Goal: Transaction & Acquisition: Obtain resource

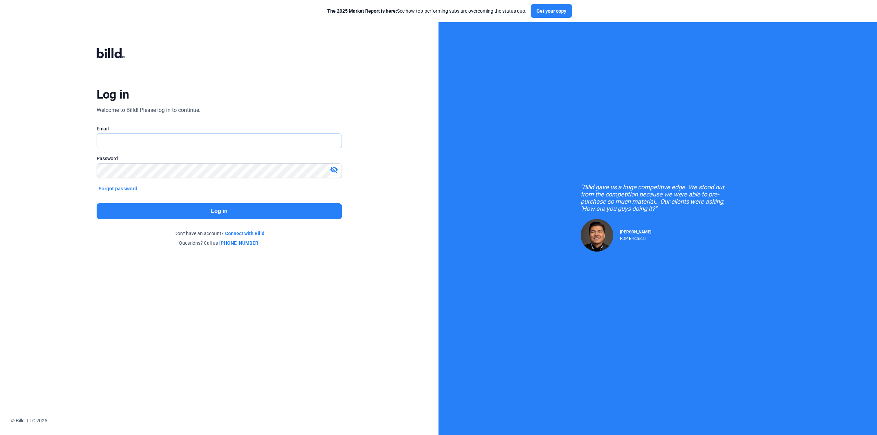
type input "[EMAIL_ADDRESS][DOMAIN_NAME]"
click at [165, 206] on button "Log in" at bounding box center [220, 212] width 246 height 16
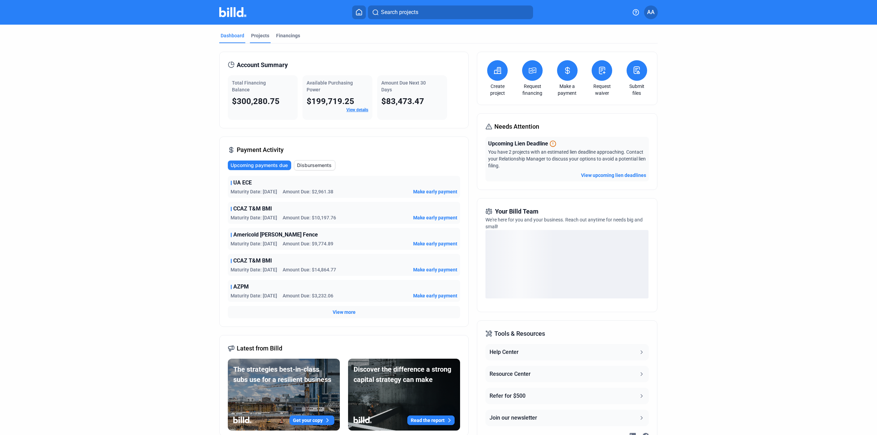
click at [252, 36] on div "Projects" at bounding box center [260, 35] width 18 height 7
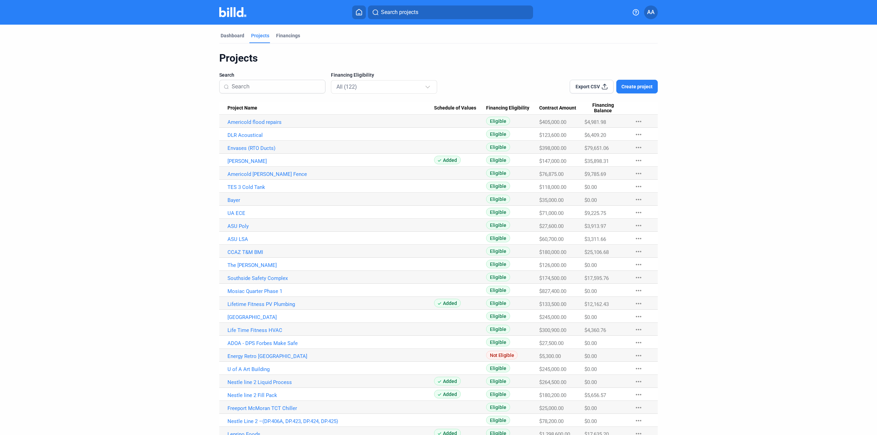
click at [267, 85] on input at bounding box center [276, 86] width 89 height 14
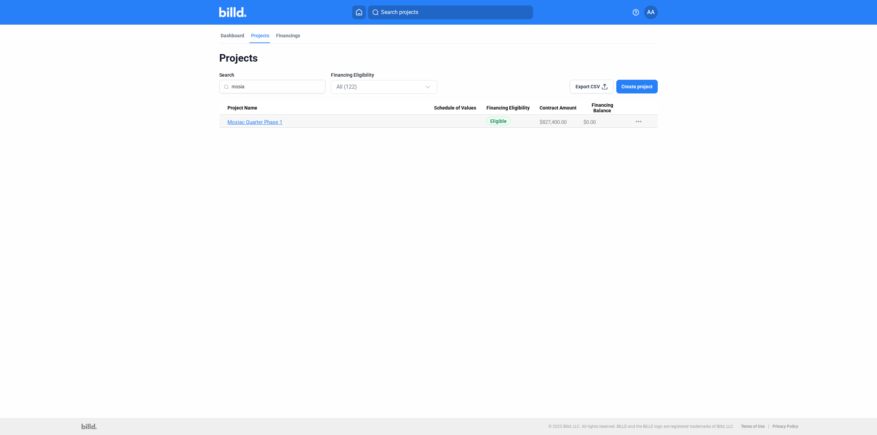
type input "mosia"
click at [270, 120] on link "Mosiac Quarter Phase 1" at bounding box center [330, 122] width 207 height 6
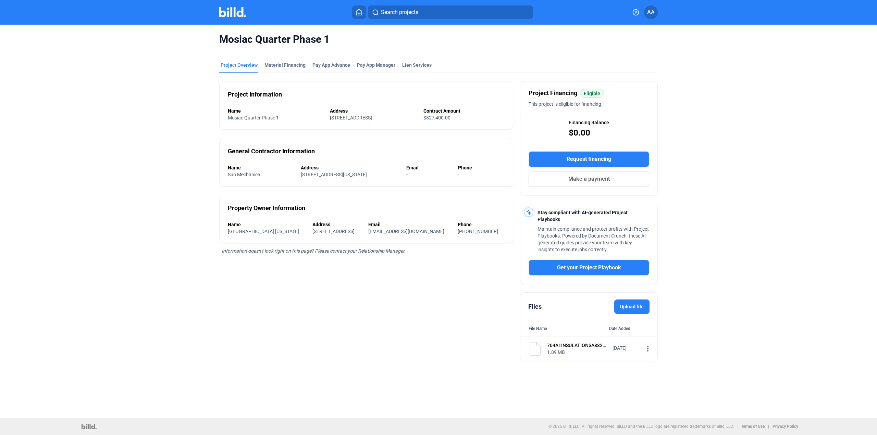
click at [582, 161] on span "Request financing" at bounding box center [589, 159] width 45 height 8
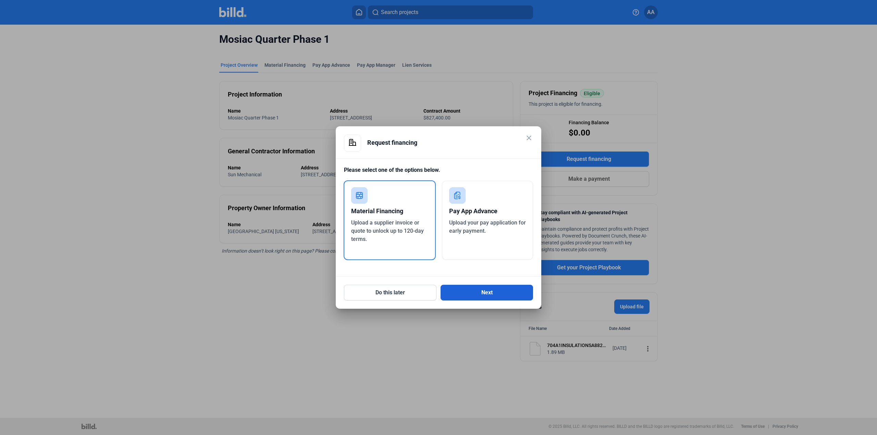
click at [488, 294] on button "Next" at bounding box center [487, 293] width 93 height 16
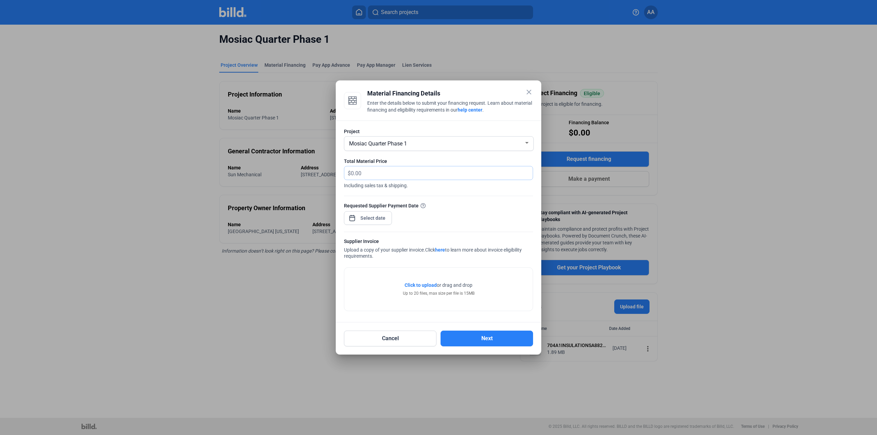
click at [390, 169] on input "text" at bounding box center [442, 173] width 182 height 13
type input "6,614.57"
click at [384, 220] on div "close Material Financing Details Enter the details below to submit your financi…" at bounding box center [438, 217] width 877 height 435
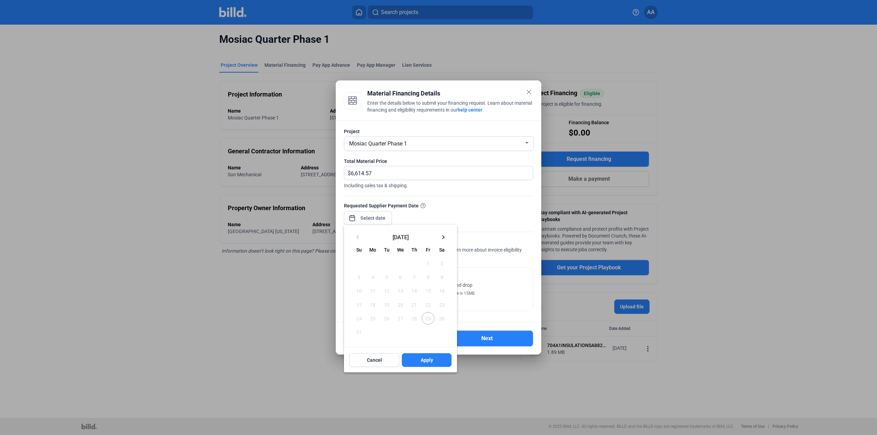
click at [443, 235] on mat-icon "keyboard_arrow_right" at bounding box center [443, 237] width 8 height 8
click at [371, 266] on span "1" at bounding box center [373, 263] width 12 height 12
click at [423, 346] on span "Apply" at bounding box center [427, 346] width 12 height 7
type input "[DATE]"
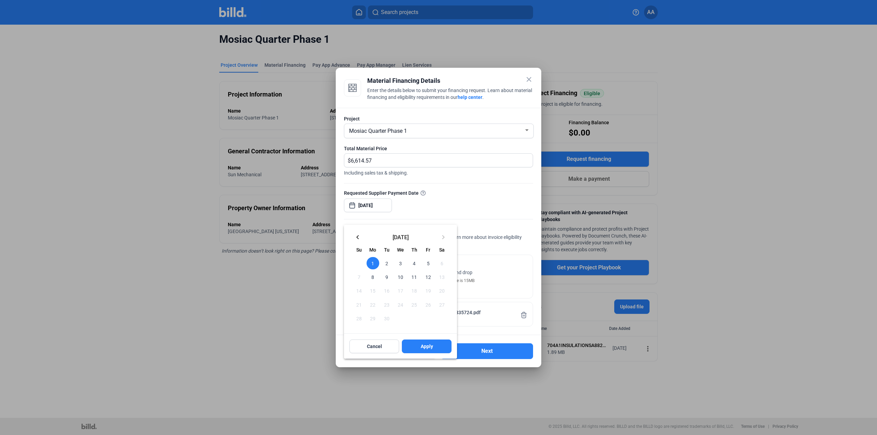
drag, startPoint x: 441, startPoint y: 347, endPoint x: 483, endPoint y: 347, distance: 42.1
click at [441, 347] on button "Apply" at bounding box center [427, 347] width 50 height 14
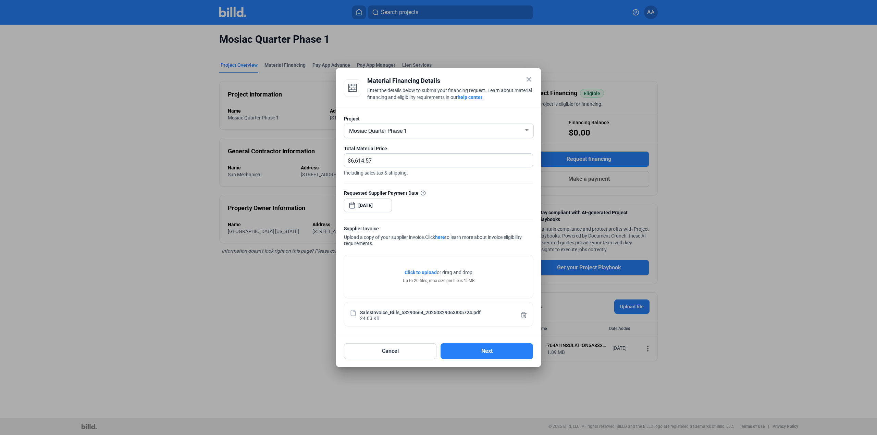
click at [483, 347] on button "Next" at bounding box center [487, 352] width 93 height 16
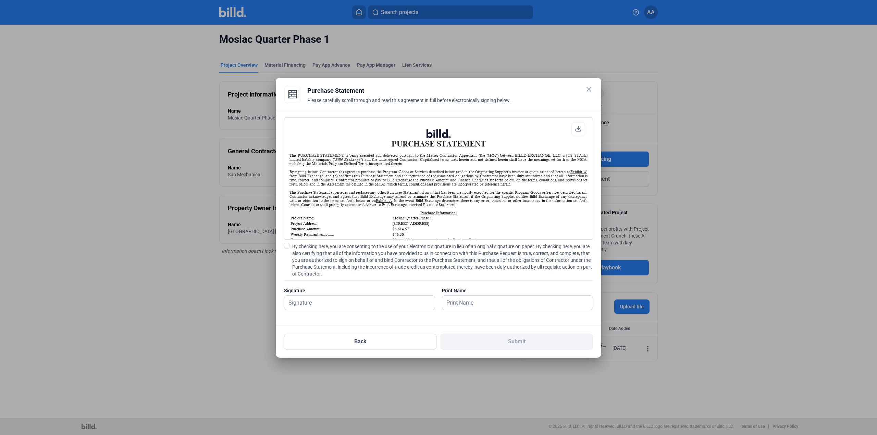
scroll to position [0, 0]
click at [291, 258] on span "By checking here, you are consenting to the use of your electronic signature in…" at bounding box center [441, 260] width 301 height 34
click at [0, 0] on input "By checking here, you are consenting to the use of your electronic signature in…" at bounding box center [0, 0] width 0 height 0
drag, startPoint x: 319, startPoint y: 302, endPoint x: 422, endPoint y: 314, distance: 104.1
click at [320, 303] on input "text" at bounding box center [354, 303] width 143 height 14
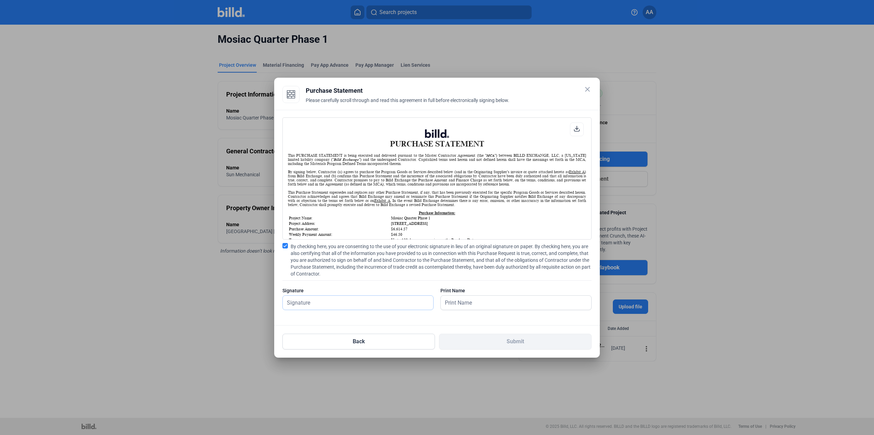
click at [363, 304] on input "text" at bounding box center [358, 303] width 150 height 14
type input "[PERSON_NAME]"
click at [518, 326] on div "Back Submit" at bounding box center [436, 338] width 309 height 24
drag, startPoint x: 518, startPoint y: 326, endPoint x: 520, endPoint y: 337, distance: 10.7
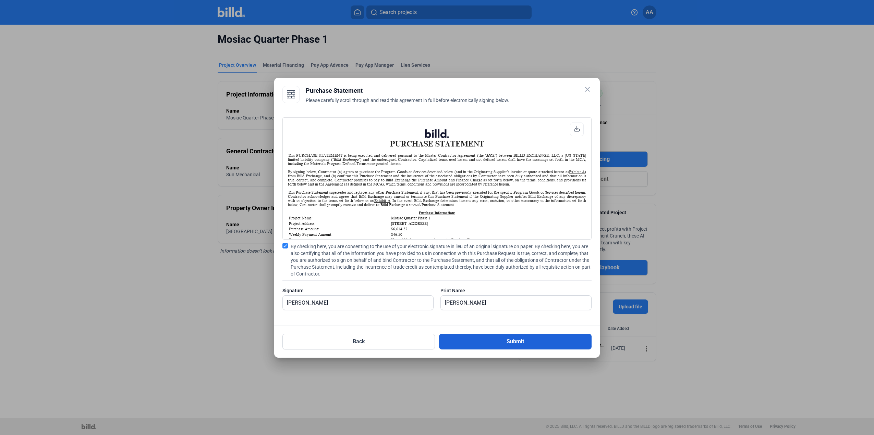
type textarea "Submit"
click at [519, 329] on div "Back Submit" at bounding box center [436, 338] width 309 height 24
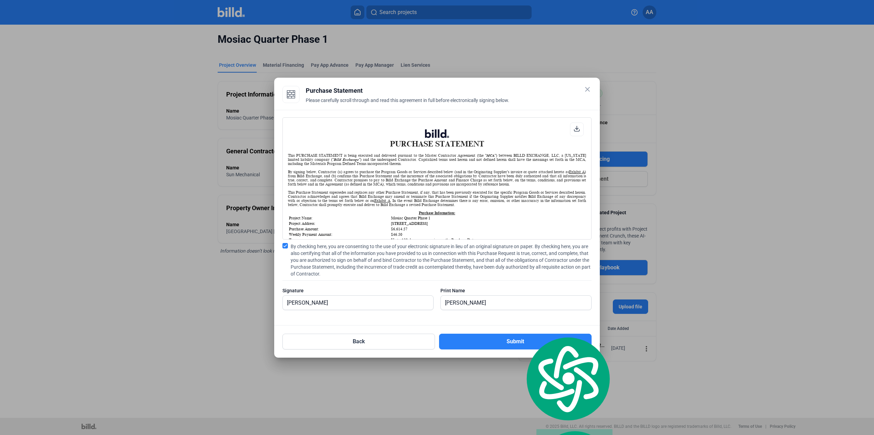
click at [341, 295] on div "Signature [PERSON_NAME]" at bounding box center [357, 302] width 151 height 30
click at [505, 346] on button "Submit" at bounding box center [515, 342] width 152 height 16
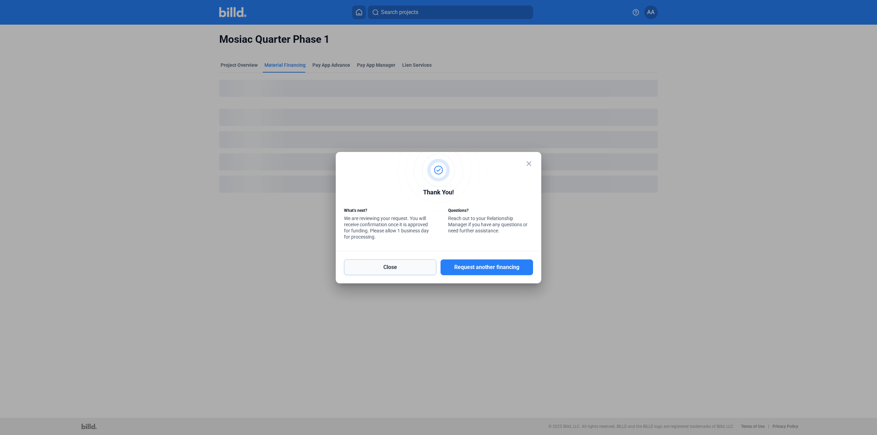
click at [367, 266] on button "Close" at bounding box center [390, 268] width 93 height 16
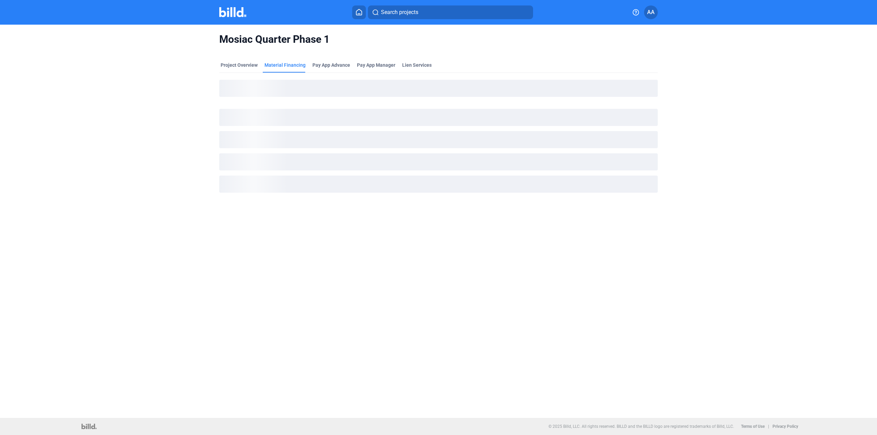
click at [236, 12] on img at bounding box center [232, 12] width 27 height 10
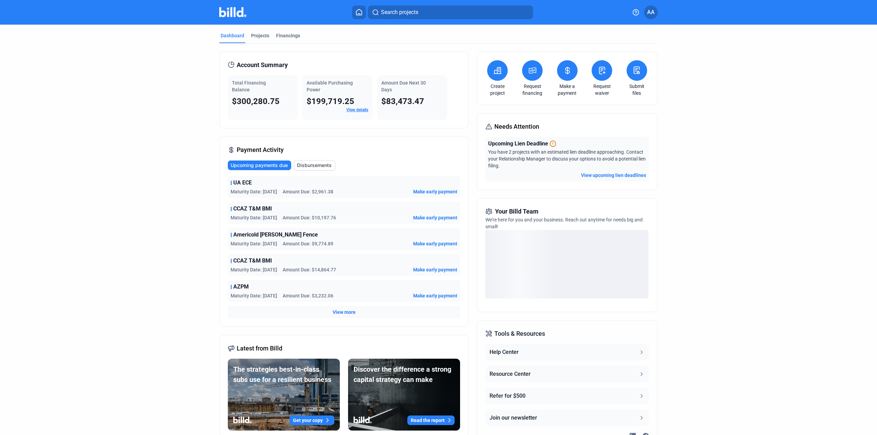
drag, startPoint x: 308, startPoint y: 81, endPoint x: 345, endPoint y: 80, distance: 36.7
click at [345, 80] on div "Available Purchasing Power $199,719.25 View details" at bounding box center [338, 97] width 70 height 45
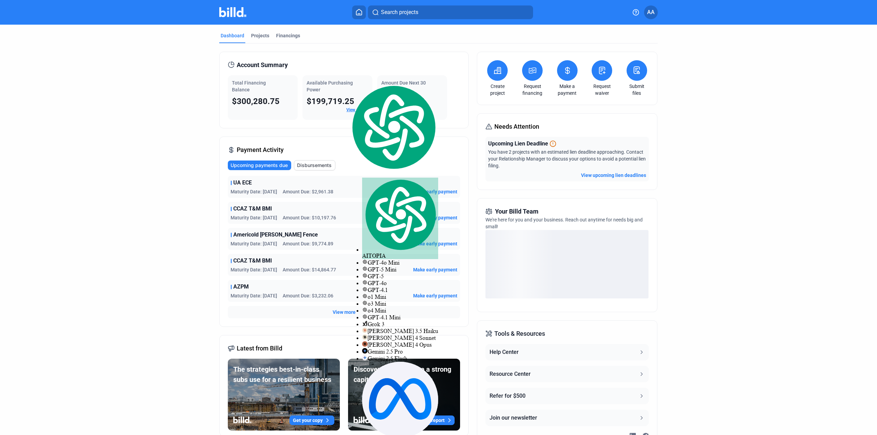
click at [322, 86] on div "Available Purchasing Power" at bounding box center [338, 86] width 62 height 14
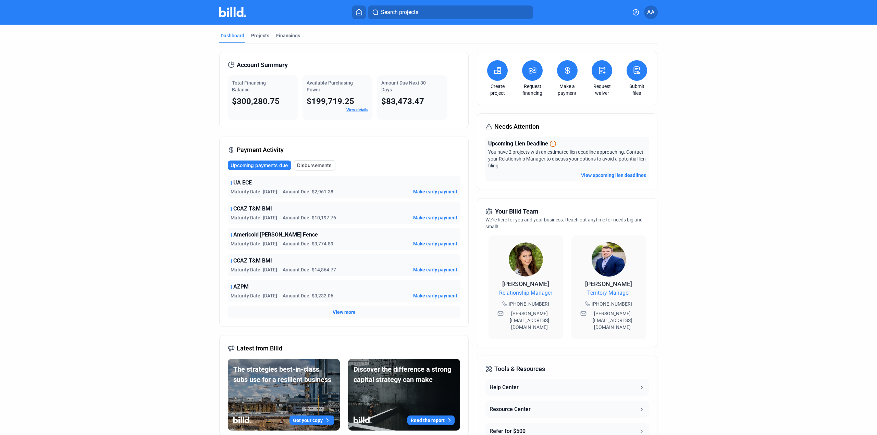
drag, startPoint x: 235, startPoint y: 83, endPoint x: 248, endPoint y: 93, distance: 16.7
click at [248, 93] on div "Account Summary Total Financing Balance $300,280.75 Available Purchasing Power …" at bounding box center [343, 90] width 249 height 77
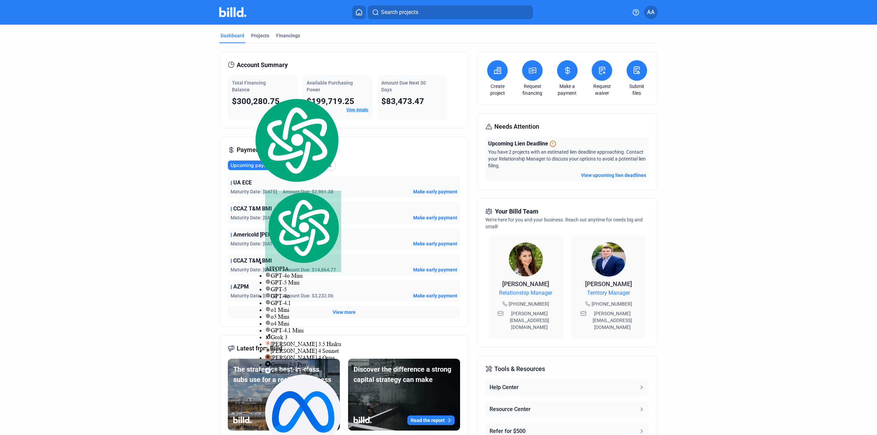
click at [262, 89] on div "Total Financing Balance" at bounding box center [263, 86] width 62 height 14
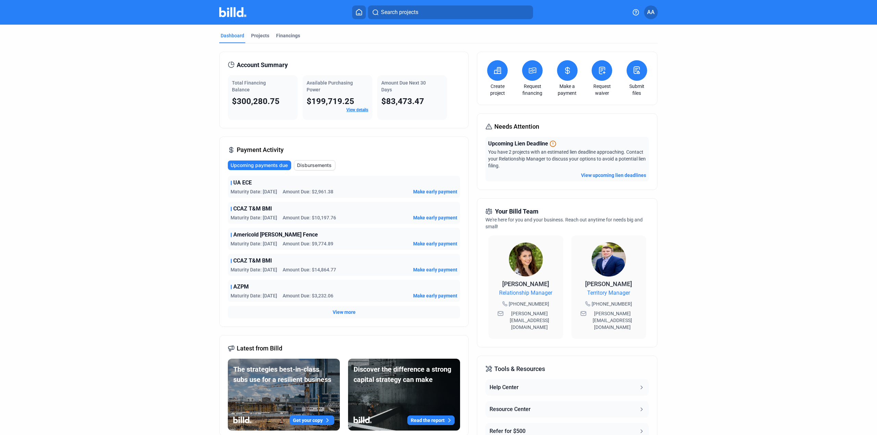
drag, startPoint x: 381, startPoint y: 83, endPoint x: 420, endPoint y: 83, distance: 38.4
click at [420, 83] on span "Amount Due Next 30 Days" at bounding box center [403, 86] width 45 height 12
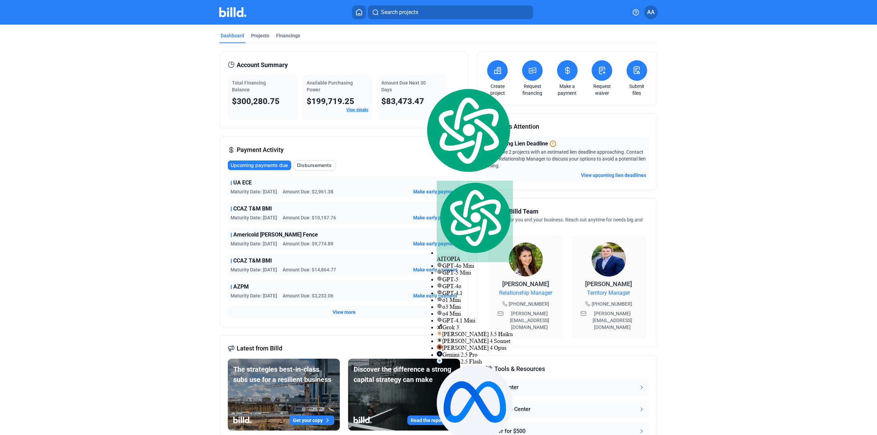
click at [395, 86] on div "Amount Due Next 30 Days" at bounding box center [412, 86] width 62 height 14
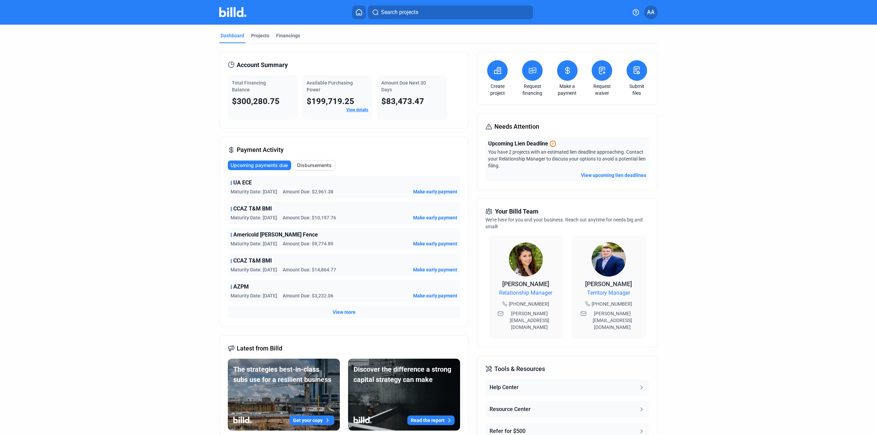
drag, startPoint x: 394, startPoint y: 89, endPoint x: 377, endPoint y: 85, distance: 17.7
click at [377, 85] on div "Amount Due Next 30 Days $83,473.47" at bounding box center [412, 97] width 70 height 45
